Goal: Information Seeking & Learning: Learn about a topic

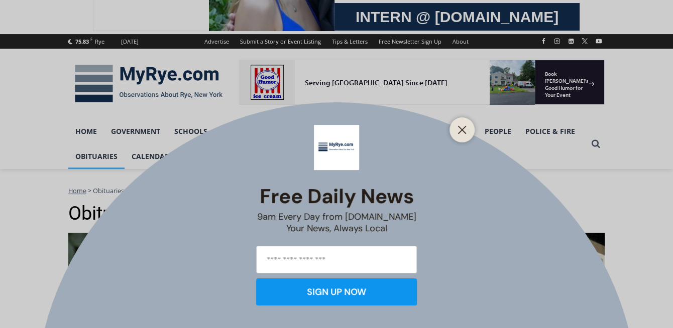
scroll to position [120, 0]
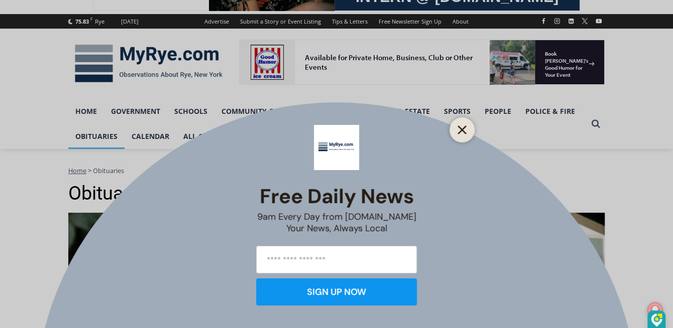
click at [460, 129] on line "Close" at bounding box center [461, 130] width 7 height 7
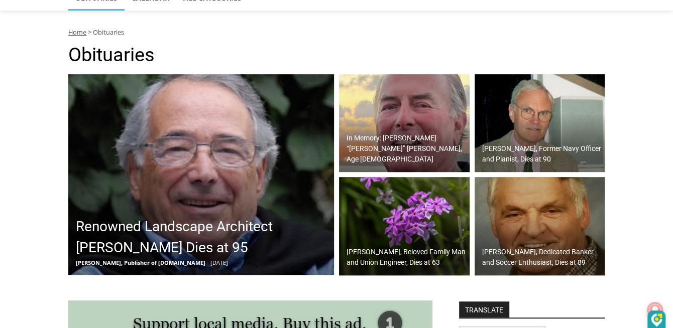
scroll to position [259, 0]
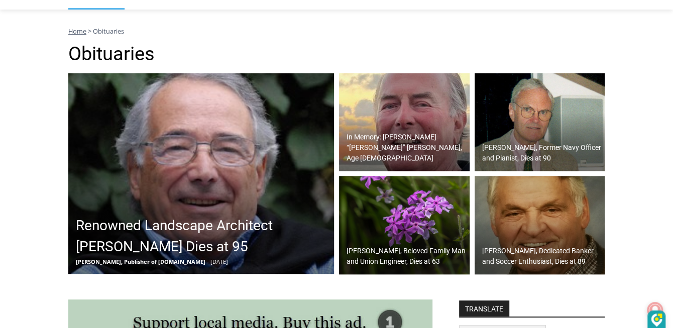
click at [384, 225] on img at bounding box center [404, 225] width 131 height 98
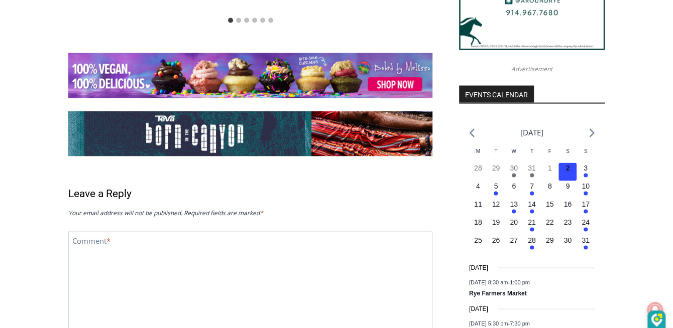
scroll to position [1216, 0]
